Goal: Information Seeking & Learning: Find specific fact

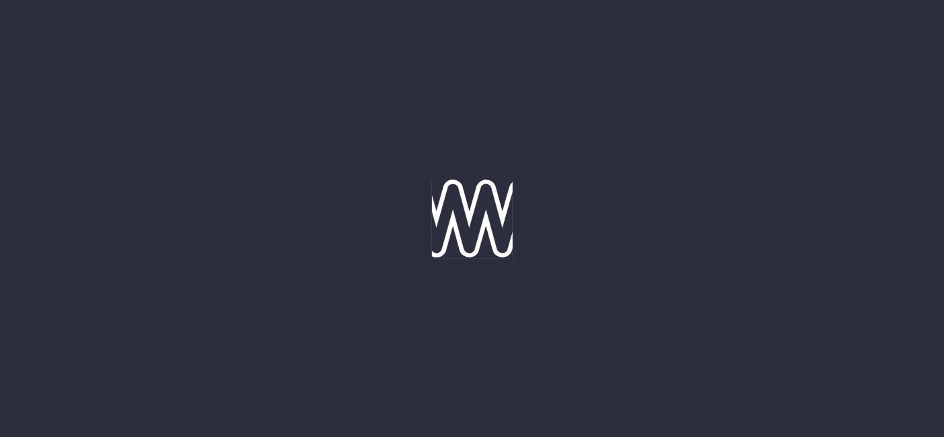
type input "[DATE]"
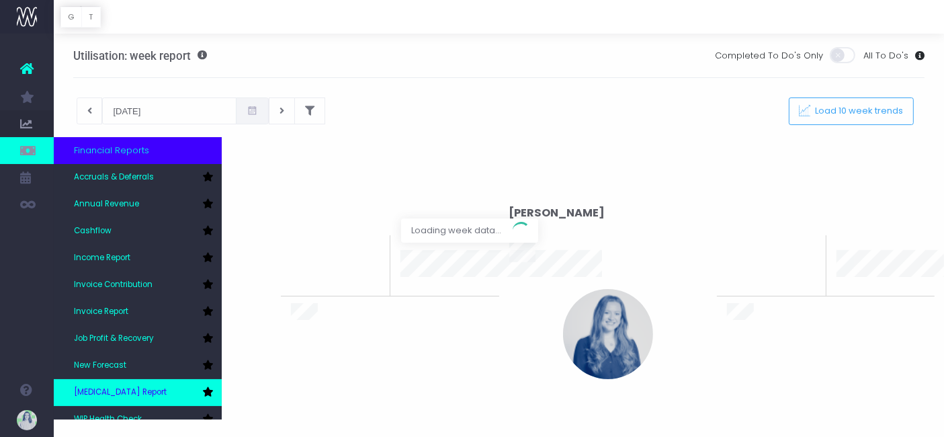
click at [126, 398] on span "[MEDICAL_DATA] Report" at bounding box center [120, 392] width 93 height 12
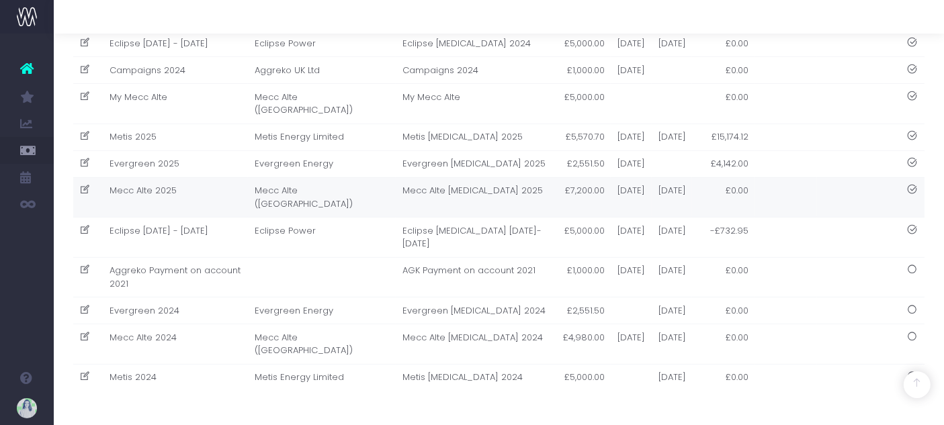
scroll to position [445, 0]
click at [236, 177] on td "Mecc Alte 2025" at bounding box center [175, 197] width 145 height 40
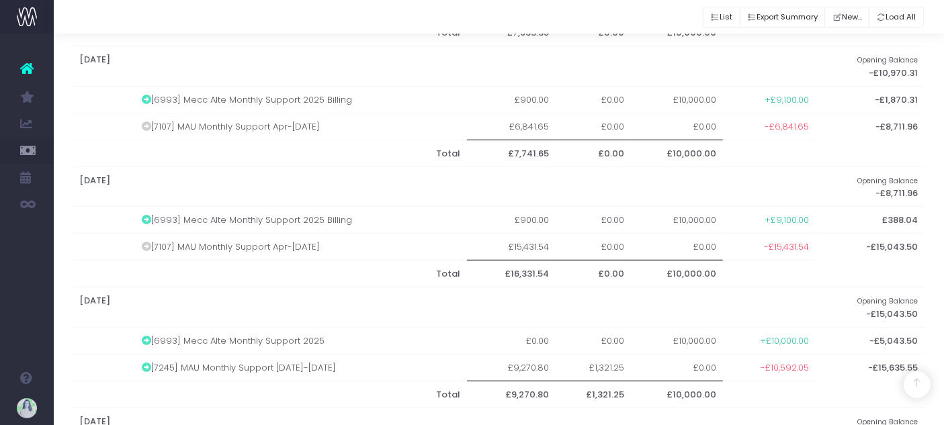
scroll to position [943, 0]
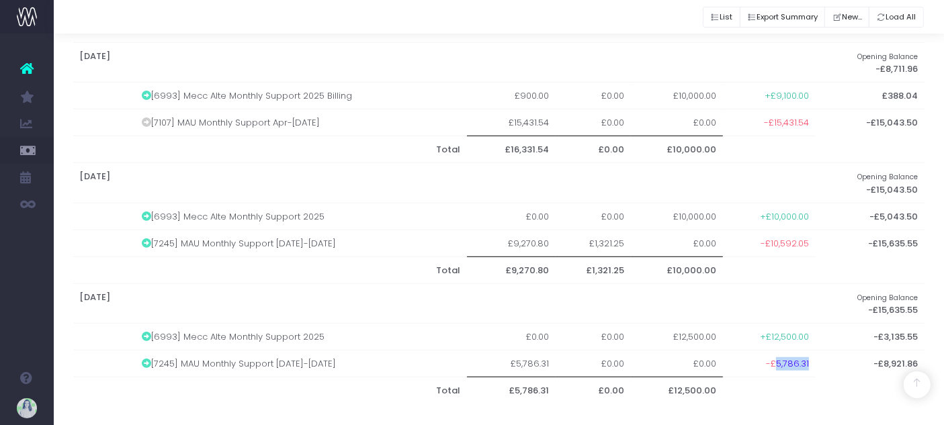
drag, startPoint x: 774, startPoint y: 356, endPoint x: 807, endPoint y: 357, distance: 33.6
click at [807, 357] on span "-£5,786.31" at bounding box center [787, 363] width 43 height 13
copy span "5,786.31"
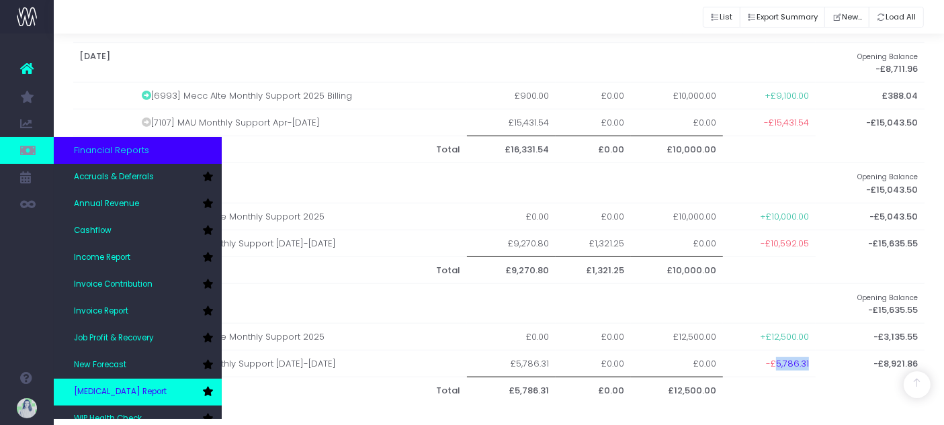
click at [146, 385] on link "[MEDICAL_DATA] Report" at bounding box center [138, 392] width 168 height 27
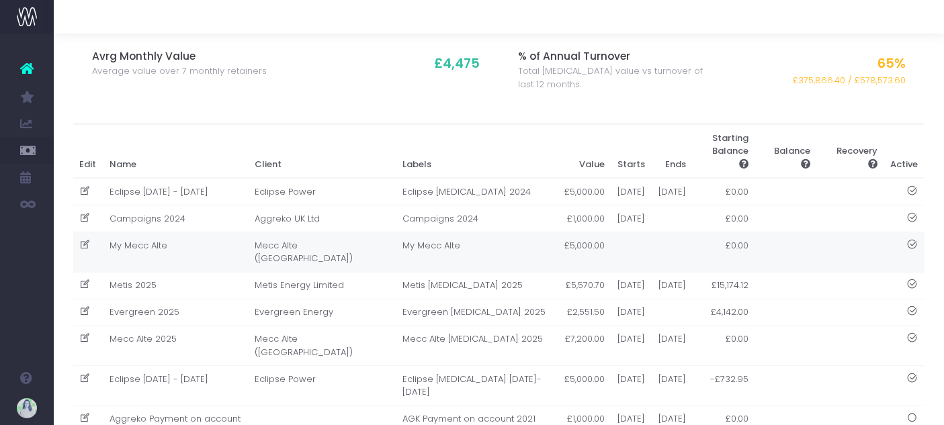
scroll to position [298, 0]
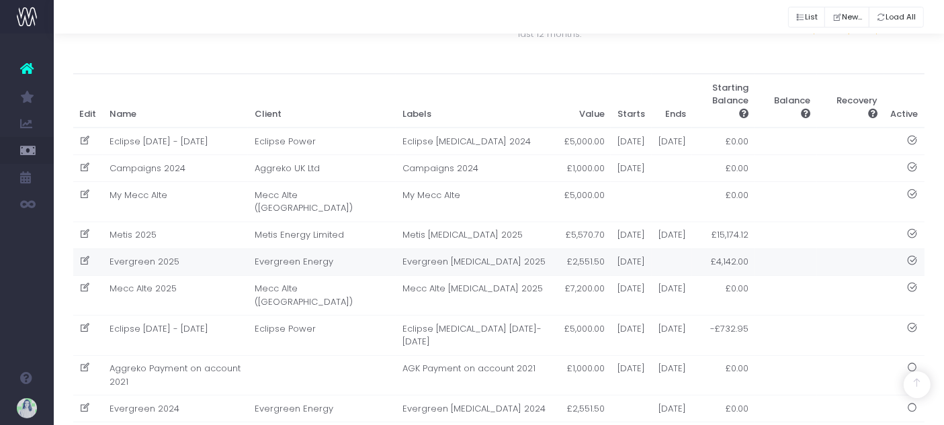
click at [211, 275] on td "Evergreen 2025" at bounding box center [175, 261] width 145 height 27
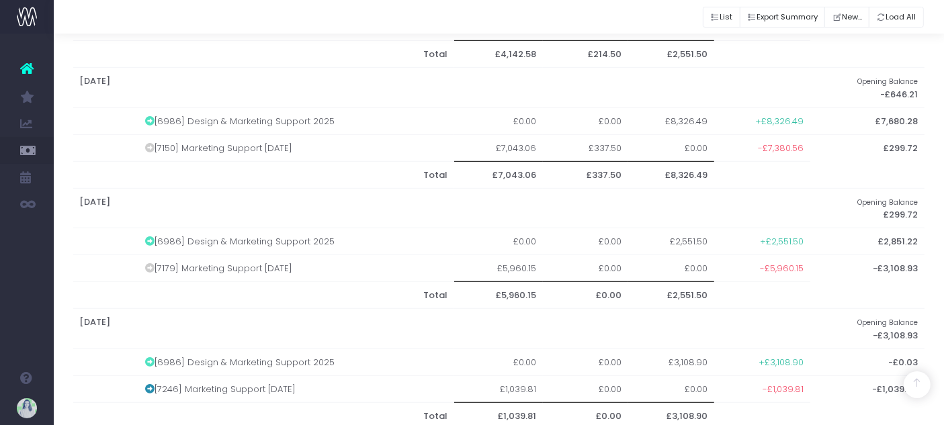
scroll to position [895, 0]
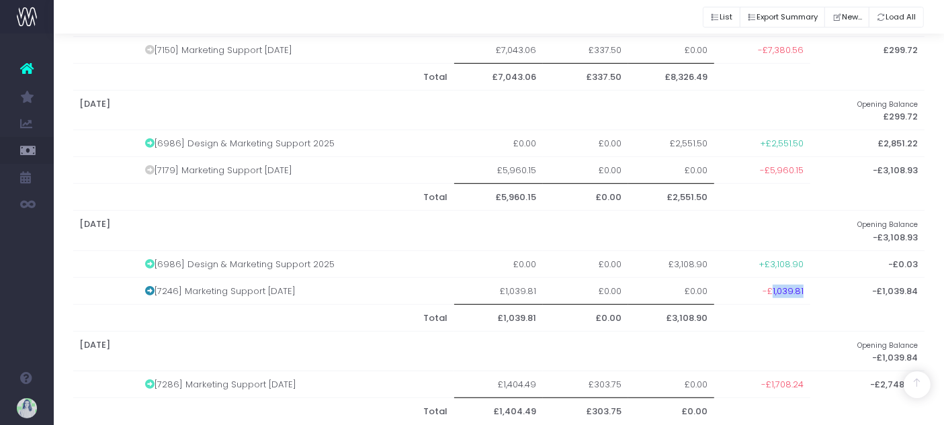
drag, startPoint x: 770, startPoint y: 283, endPoint x: 802, endPoint y: 287, distance: 32.6
click at [802, 287] on td "-£1,039.81" at bounding box center [762, 290] width 96 height 27
copy span "1,039.81"
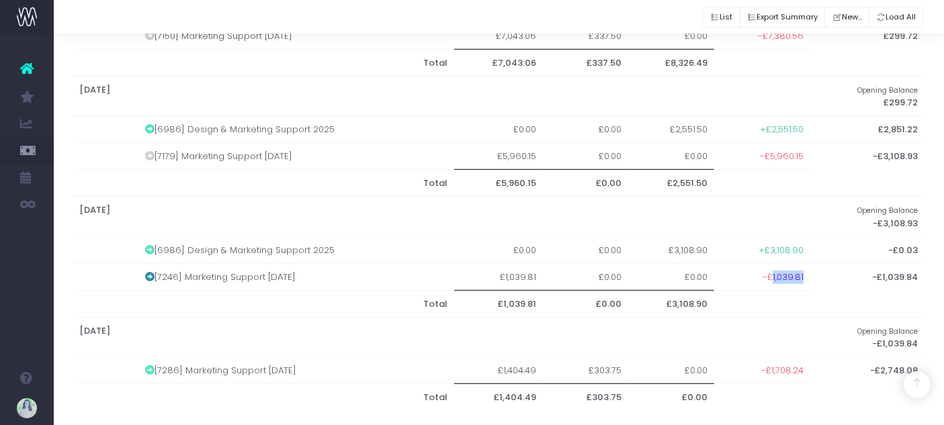
scroll to position [916, 0]
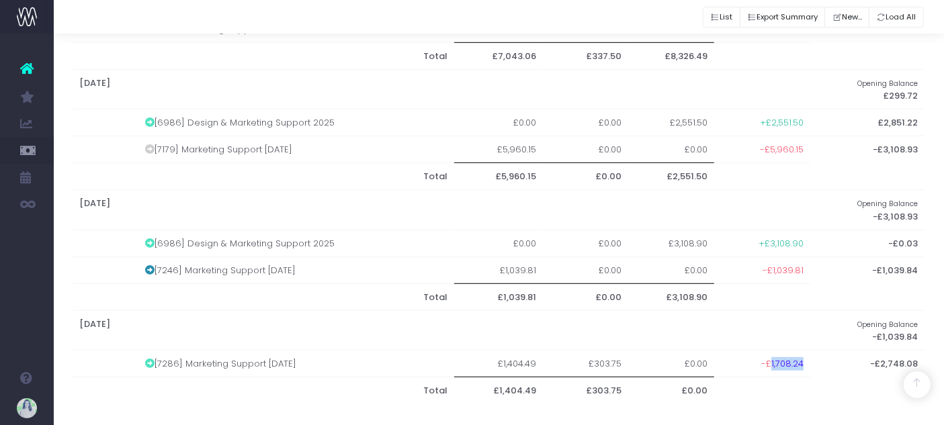
drag, startPoint x: 768, startPoint y: 356, endPoint x: 799, endPoint y: 359, distance: 31.1
click at [799, 359] on span "-£1,708.24" at bounding box center [782, 363] width 42 height 13
copy span "1,708.24"
